Goal: Transaction & Acquisition: Purchase product/service

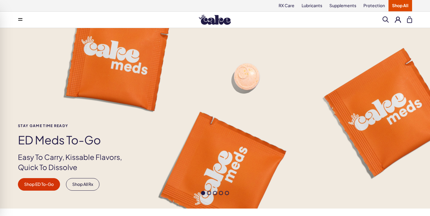
click at [21, 21] on span at bounding box center [20, 19] width 4 height 3
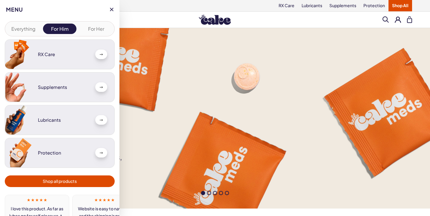
click at [96, 30] on button "For Her" at bounding box center [96, 29] width 34 height 10
click at [65, 29] on button "For Him" at bounding box center [60, 29] width 34 height 10
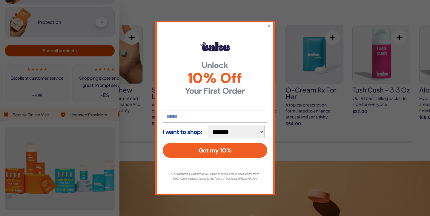
click at [271, 23] on div "**********" at bounding box center [215, 108] width 120 height 175
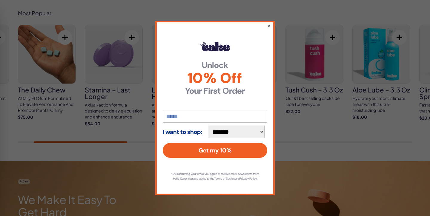
click at [268, 25] on button "×" at bounding box center [269, 25] width 4 height 7
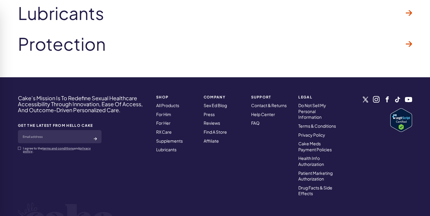
scroll to position [1928, 0]
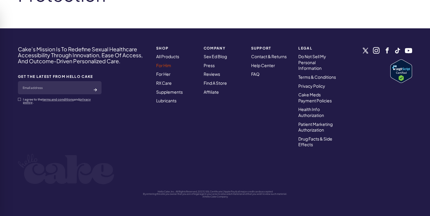
click at [167, 65] on link "For Him" at bounding box center [163, 65] width 15 height 5
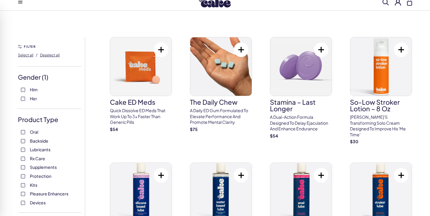
click at [42, 206] on span "Devices" at bounding box center [38, 203] width 16 height 8
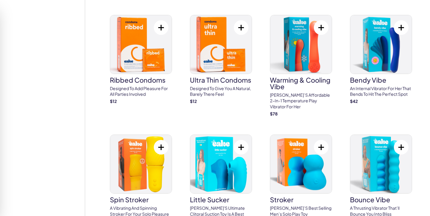
scroll to position [1015, 0]
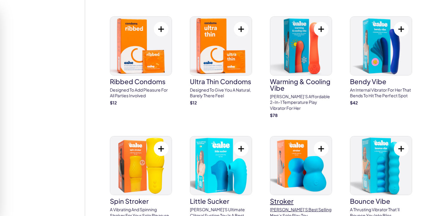
click at [278, 207] on p "Cake’s best selling men’s solo play toy" at bounding box center [301, 213] width 62 height 12
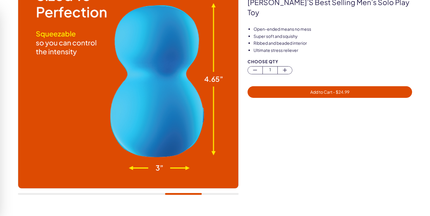
scroll to position [83, 0]
